Goal: Find contact information: Find contact information

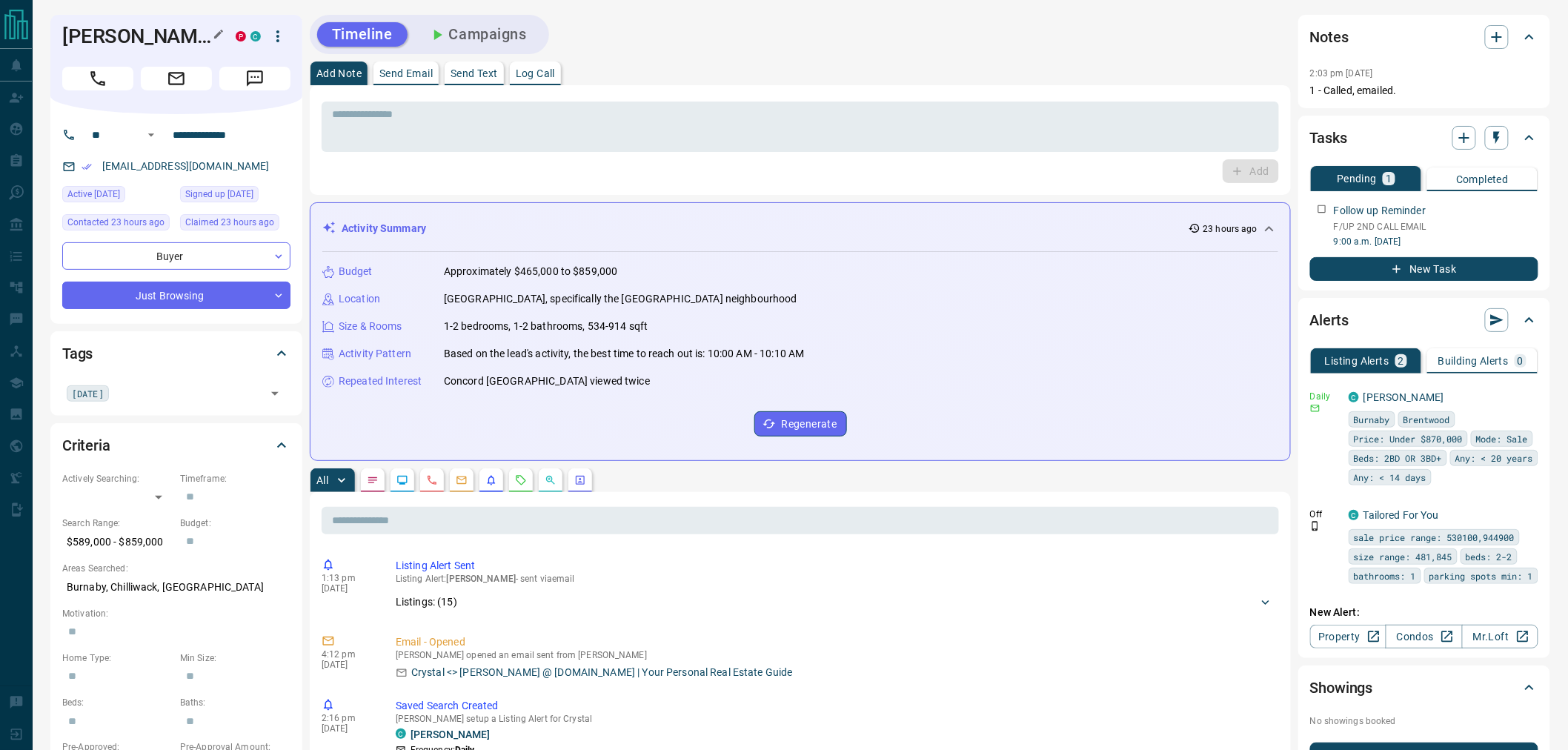
click at [148, 34] on h1 "[PERSON_NAME]" at bounding box center [138, 36] width 151 height 23
copy div "[PERSON_NAME] P C"
drag, startPoint x: 255, startPoint y: 137, endPoint x: 173, endPoint y: 133, distance: 82.1
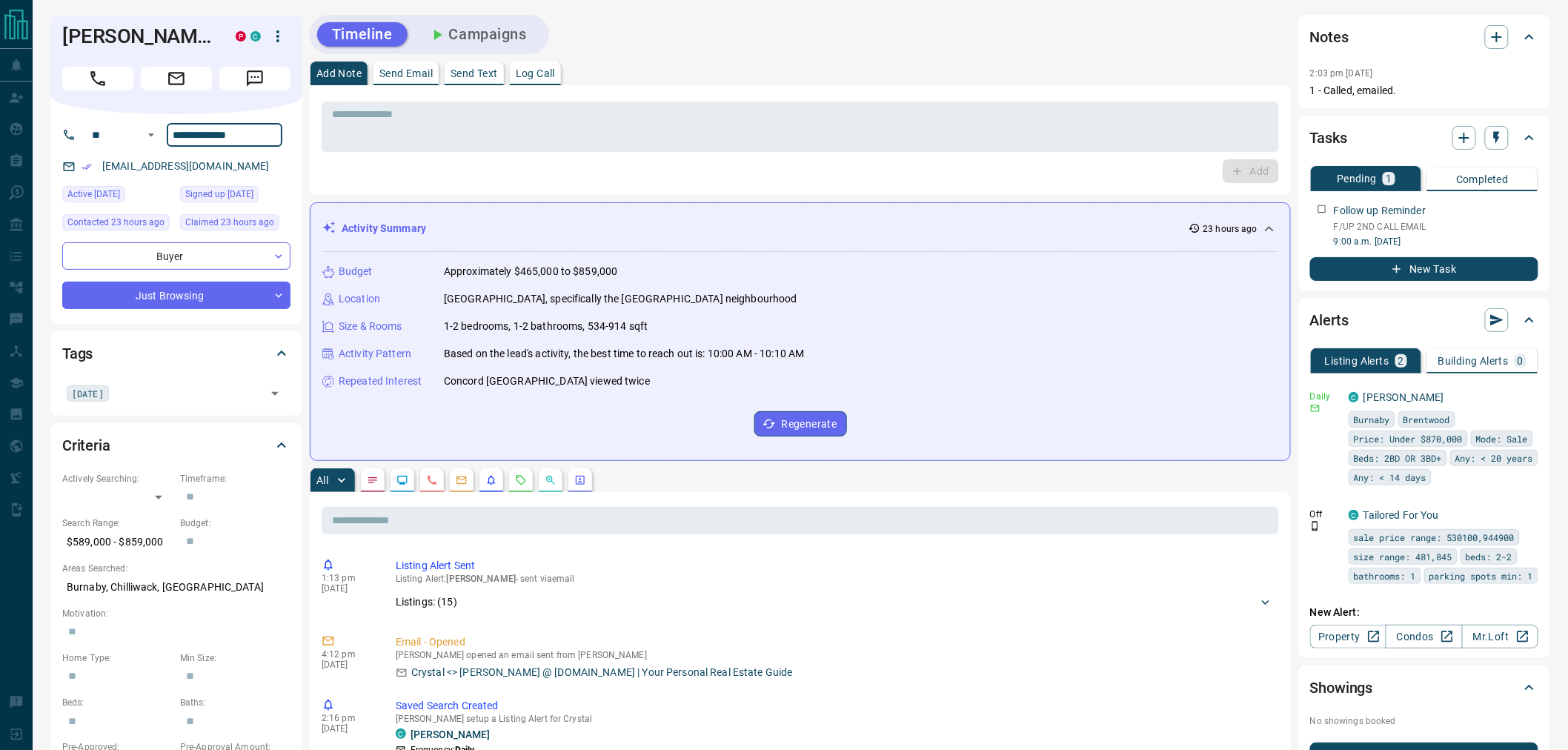
click at [173, 133] on input "**********" at bounding box center [225, 135] width 116 height 23
drag, startPoint x: 227, startPoint y: 167, endPoint x: 100, endPoint y: 166, distance: 127.0
click at [100, 166] on div "[EMAIL_ADDRESS][DOMAIN_NAME]" at bounding box center [176, 165] width 228 height 24
copy link "[EMAIL_ADDRESS][DOMAIN_NAME]"
drag, startPoint x: 172, startPoint y: 542, endPoint x: 57, endPoint y: 544, distance: 115.0
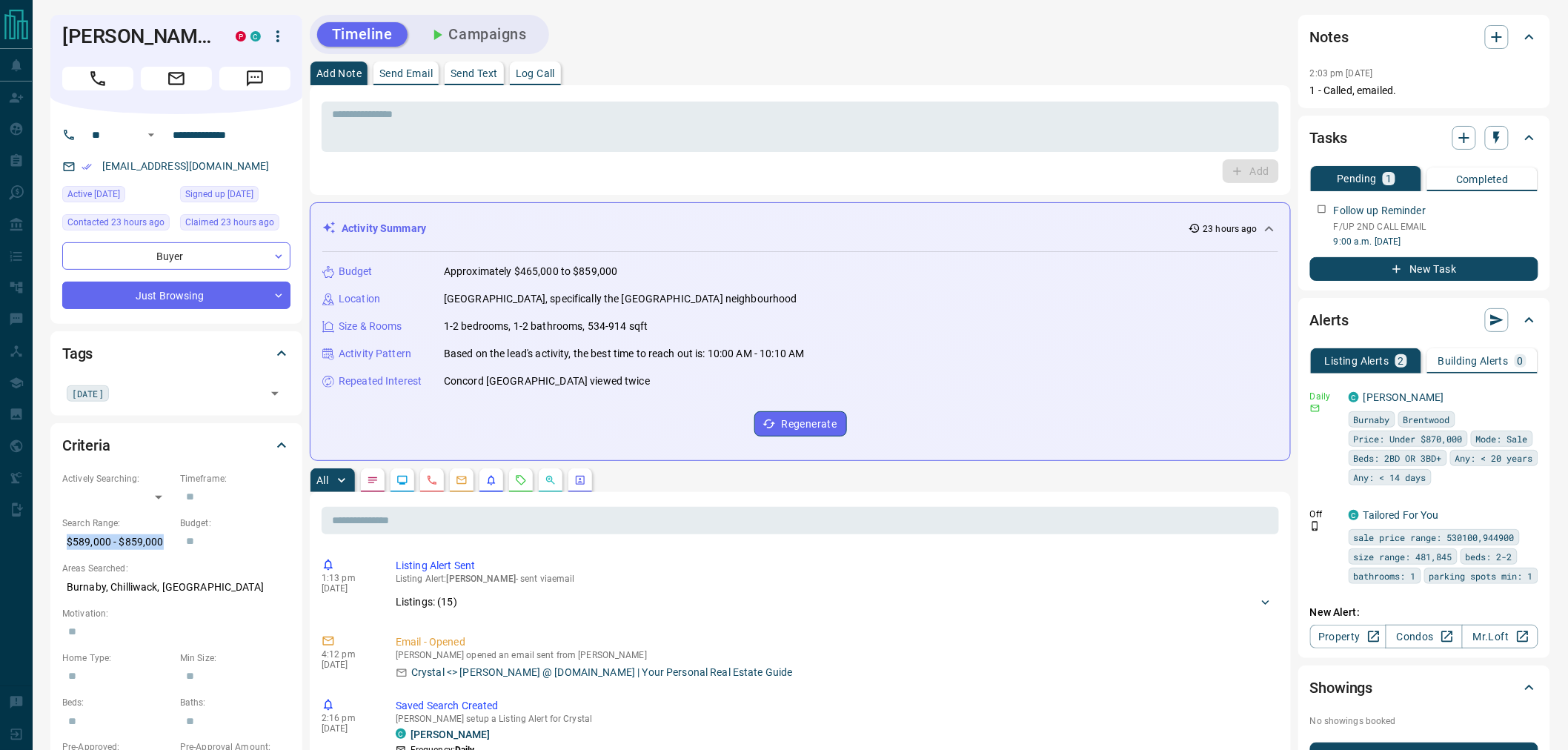
click at [57, 544] on div "Criteria Actively Searching: ​ ​ Timeframe: ​ Search Range: $589,000 - $859,000…" at bounding box center [176, 649] width 252 height 453
copy p "$589,000 - $859,000"
click at [182, 590] on p "Burnaby, Chilliwack, [GEOGRAPHIC_DATA]" at bounding box center [176, 587] width 228 height 24
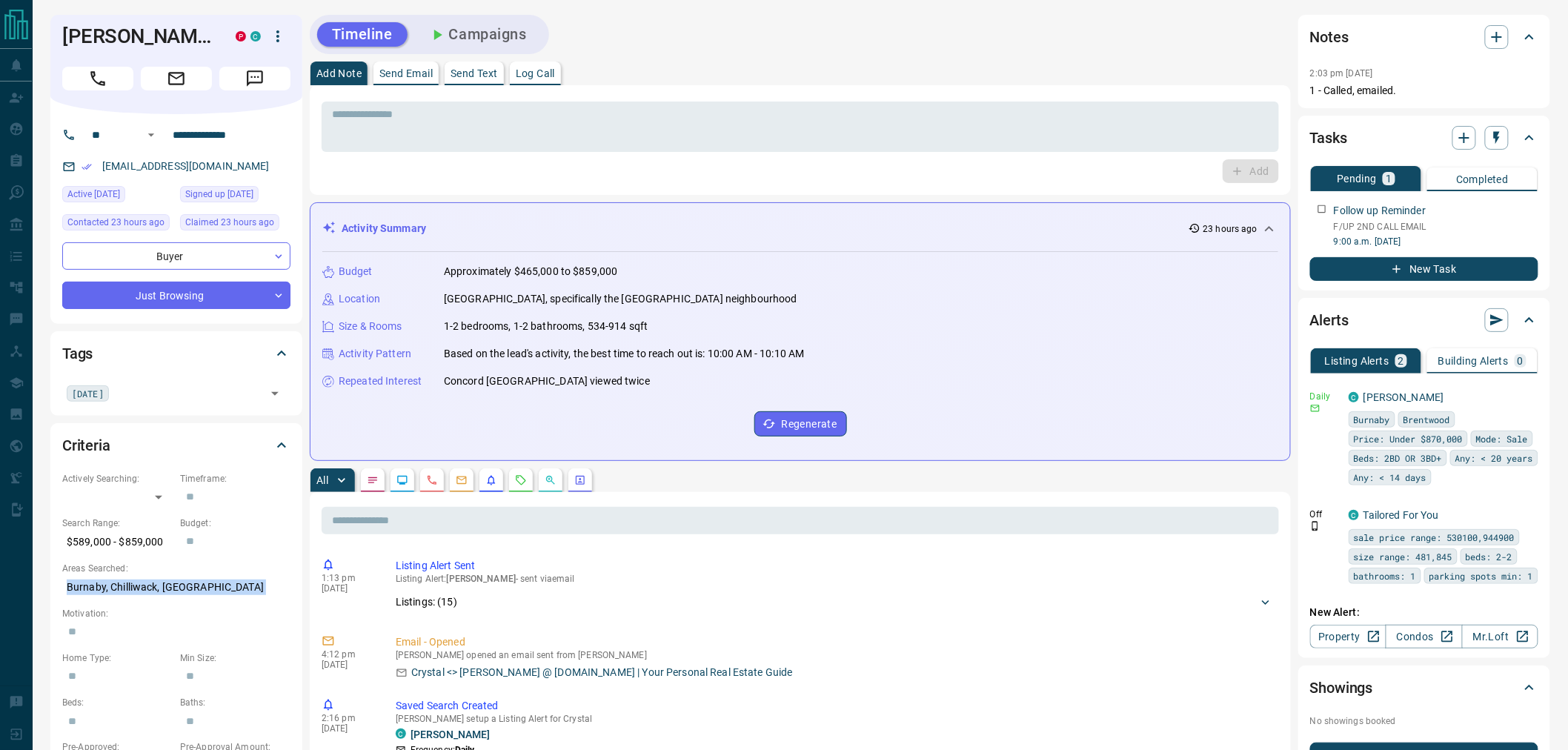
copy p "Burnaby, Chilliwack, [GEOGRAPHIC_DATA]"
